Goal: Task Accomplishment & Management: Manage account settings

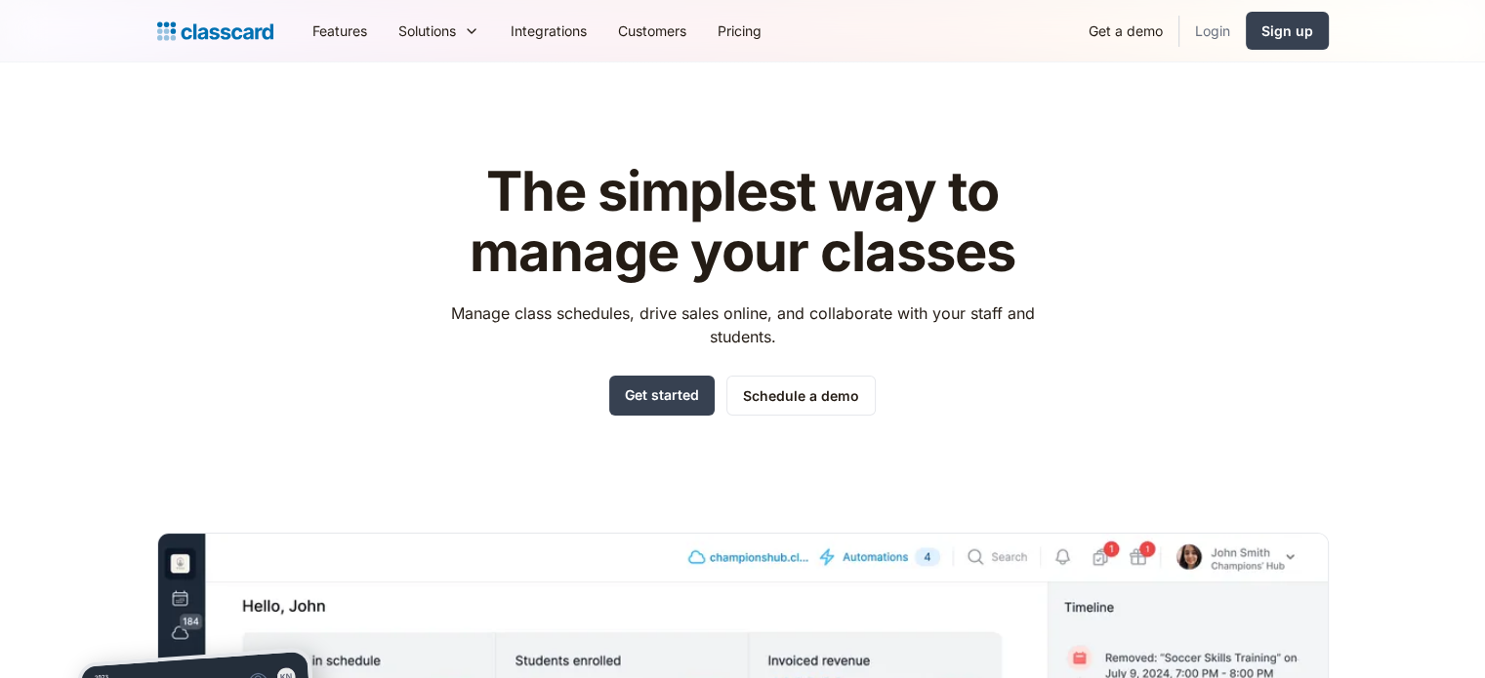
click at [1225, 26] on link "Login" at bounding box center [1212, 31] width 66 height 44
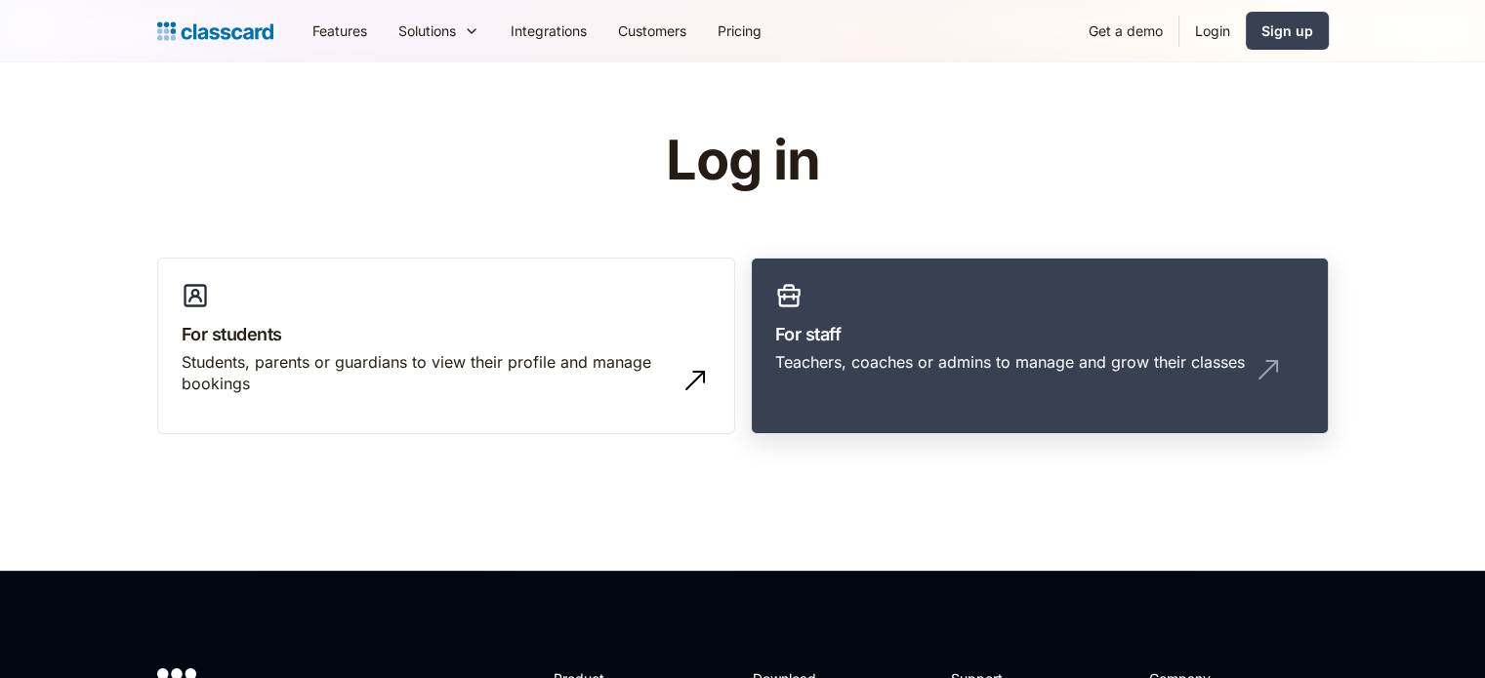
click at [962, 329] on h3 "For staff" at bounding box center [1039, 334] width 529 height 26
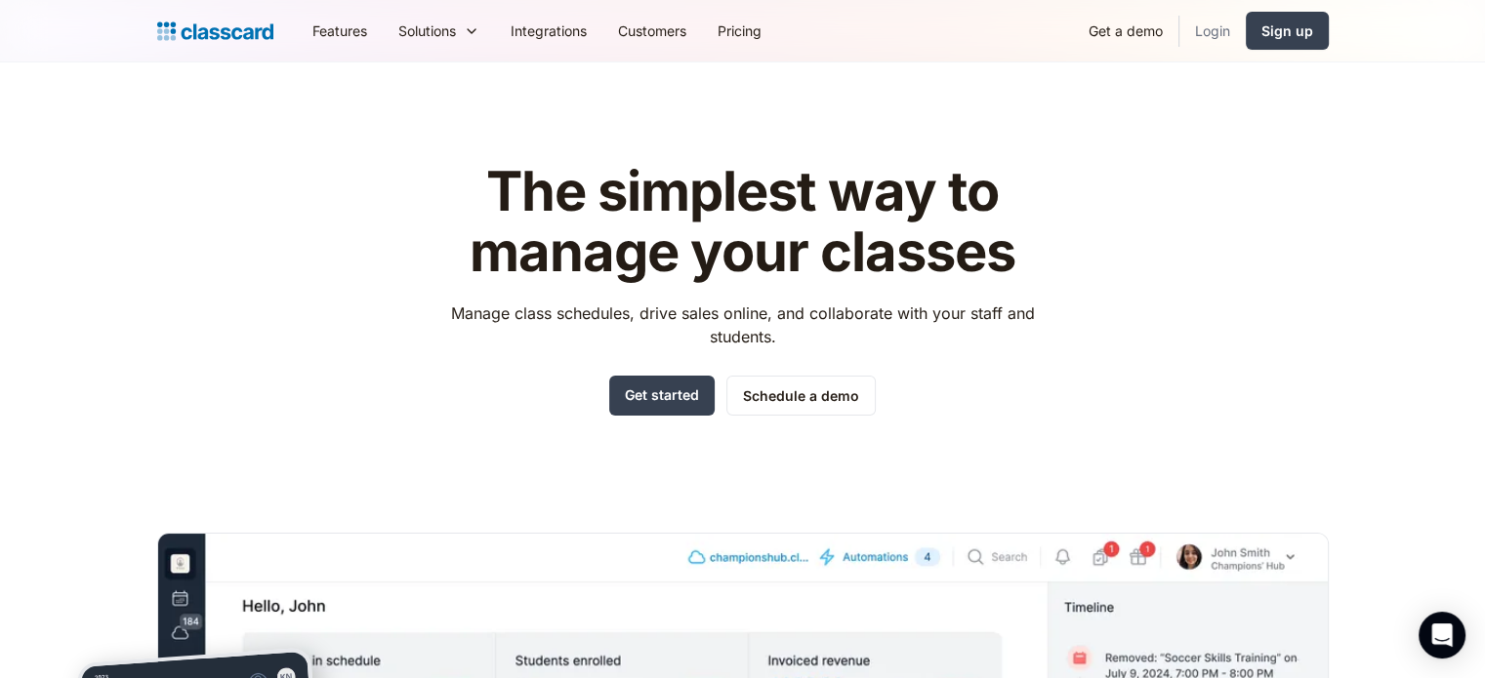
click at [1210, 31] on link "Login" at bounding box center [1212, 31] width 66 height 44
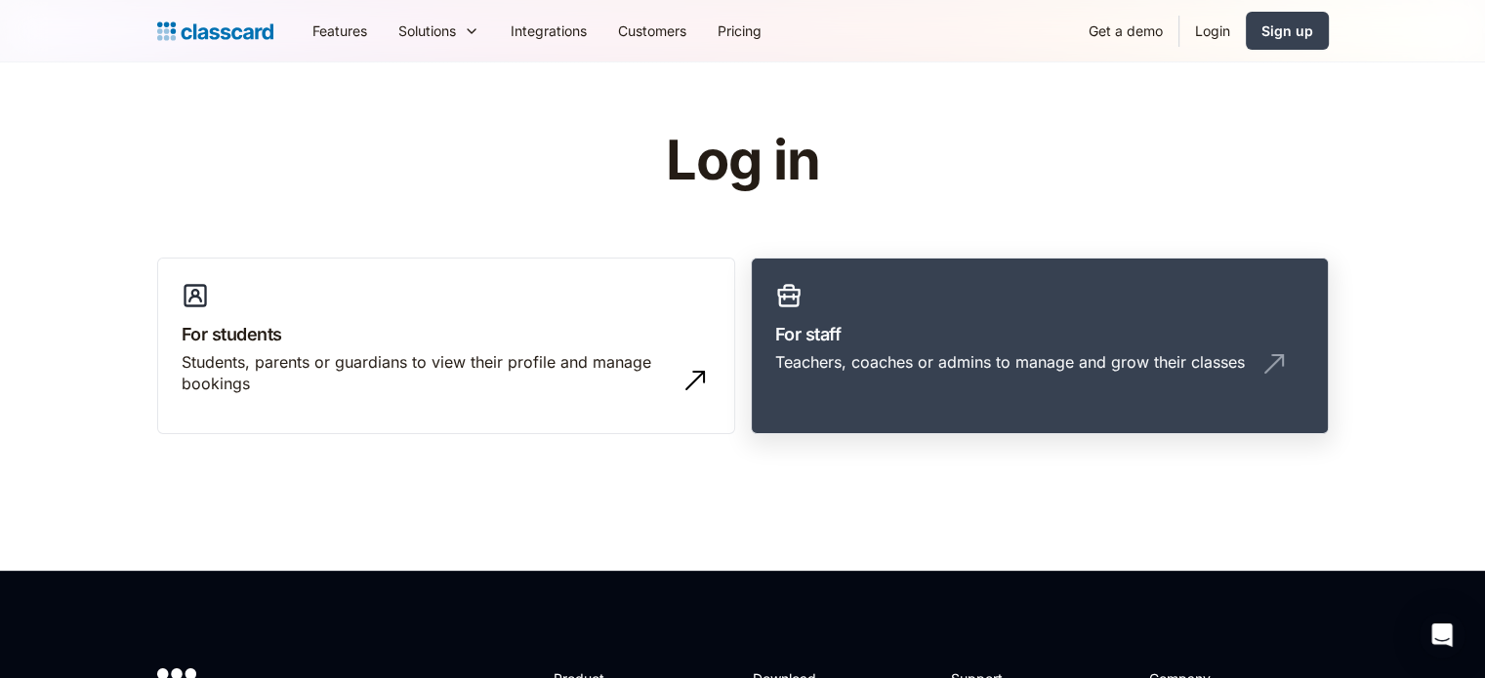
click at [1112, 374] on div "Teachers, coaches or admins to manage and grow their classes" at bounding box center [1039, 369] width 529 height 37
